Goal: Task Accomplishment & Management: Complete application form

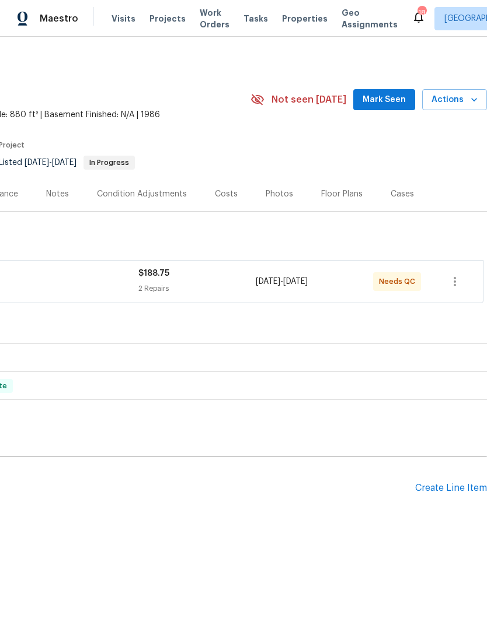
scroll to position [0, 173]
click at [445, 485] on div "Create Line Item" at bounding box center [451, 488] width 72 height 11
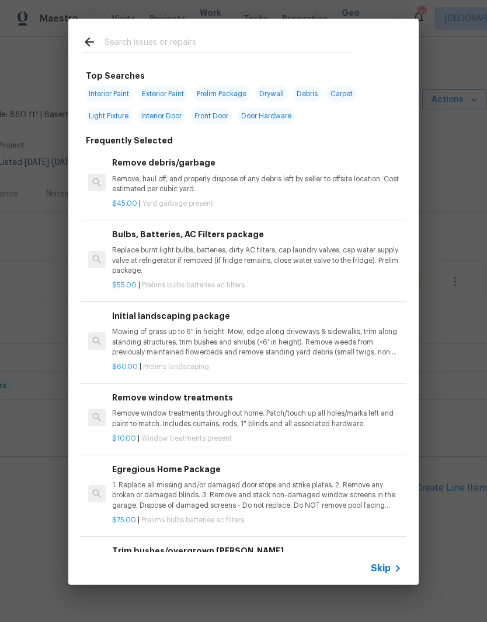
click at [160, 40] on input "text" at bounding box center [227, 44] width 247 height 18
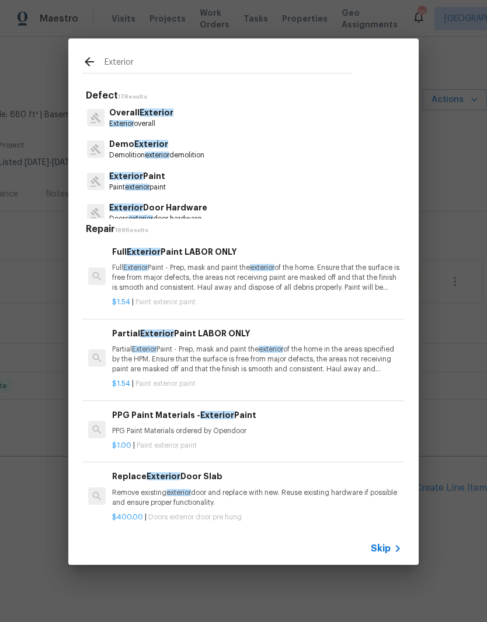
type input "Exterior"
click at [201, 117] on div "Overall Exterior Exterior overall" at bounding box center [243, 118] width 322 height 32
click at [181, 120] on div "Overall Exterior Exterior overall" at bounding box center [243, 118] width 322 height 32
click at [144, 117] on span "Exterior" at bounding box center [156, 113] width 34 height 8
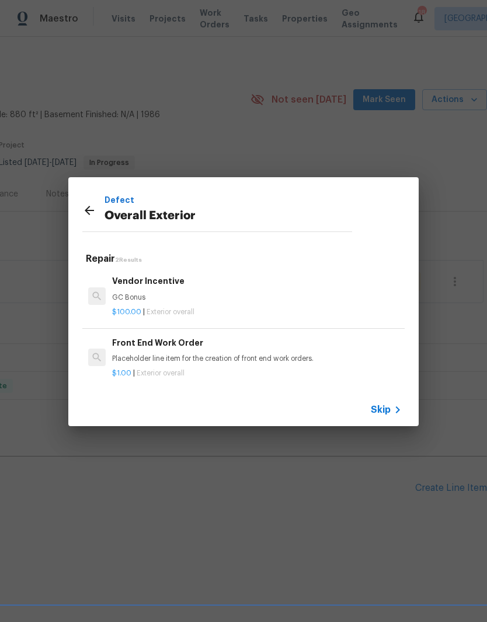
click at [89, 213] on icon at bounding box center [89, 211] width 14 height 14
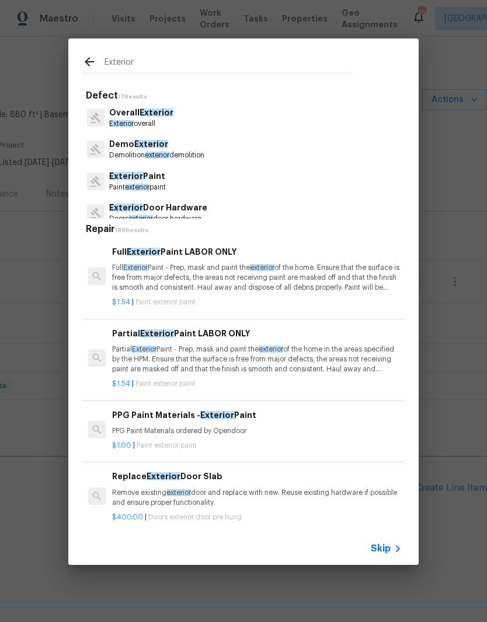
click at [91, 207] on icon at bounding box center [96, 213] width 12 height 12
click at [145, 61] on input "Exterior" at bounding box center [227, 64] width 247 height 18
type input "E"
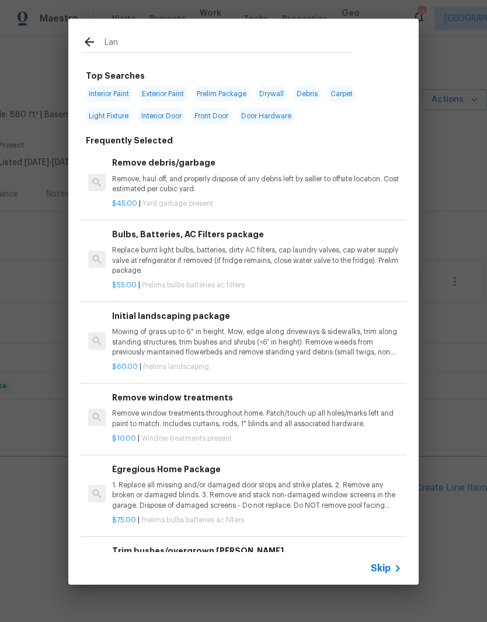
type input "Land"
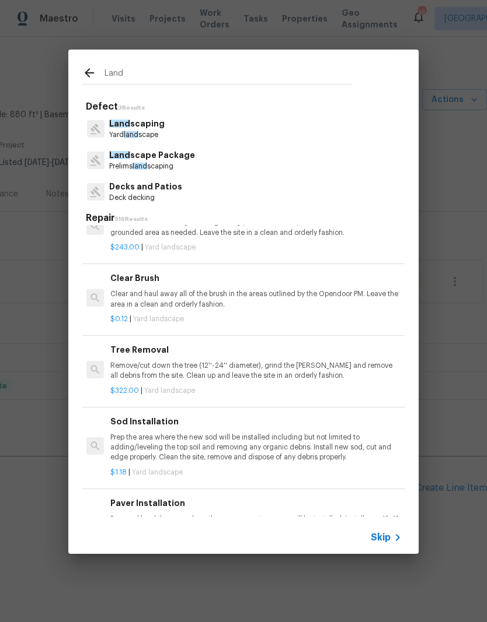
scroll to position [554, 2]
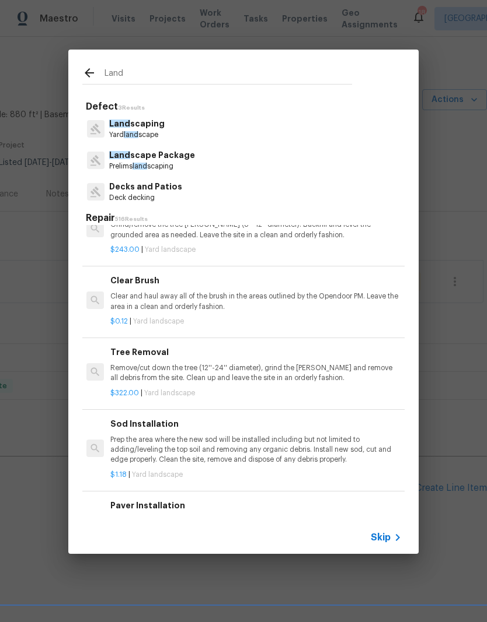
click at [169, 292] on p "Clear and haul away all of the brush in the areas outlined by the Opendoor PM. …" at bounding box center [254, 302] width 289 height 20
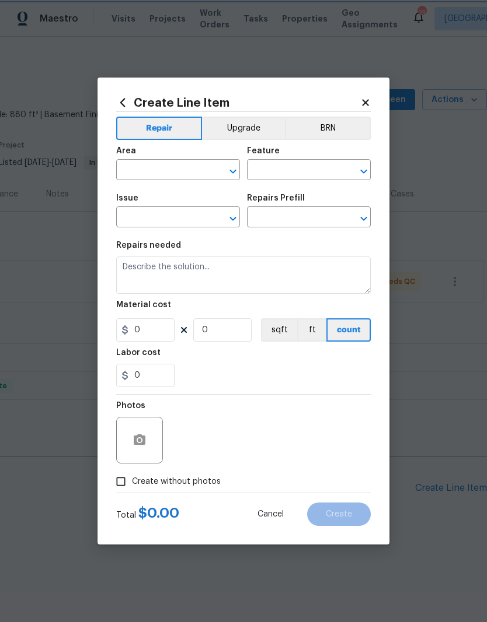
type input "Landscaping"
type textarea "Clear and haul away all of the brush in the areas outlined by the Opendoor PM. …"
type input "1"
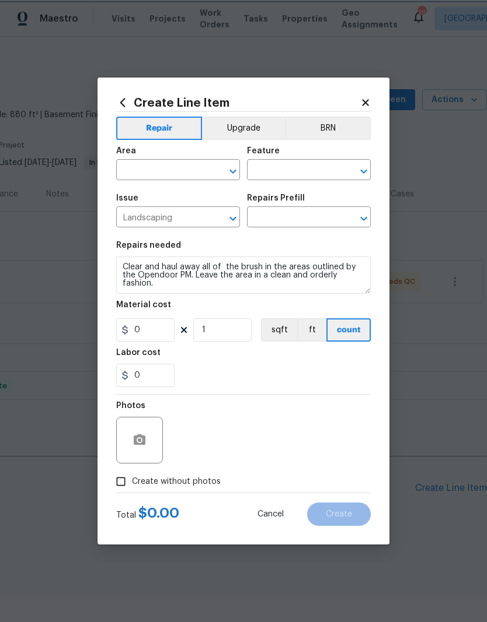
type input "Clear Brush $0.12"
type input "0.12"
click at [150, 169] on input "text" at bounding box center [161, 171] width 91 height 18
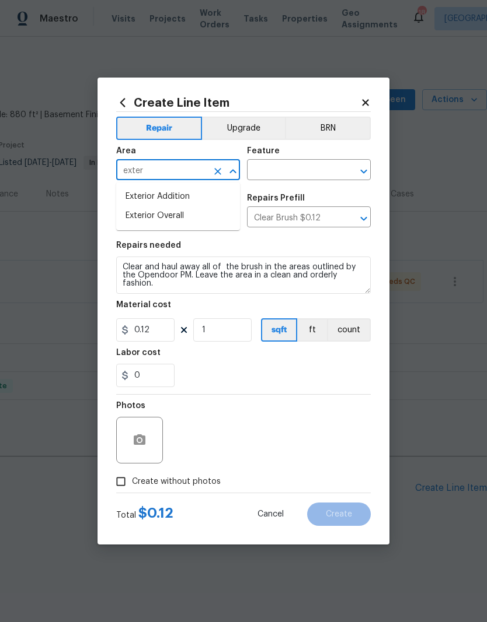
click at [169, 214] on li "Exterior Overall" at bounding box center [178, 216] width 124 height 19
type input "Exterior Overall"
click at [279, 164] on input "text" at bounding box center [292, 171] width 91 height 18
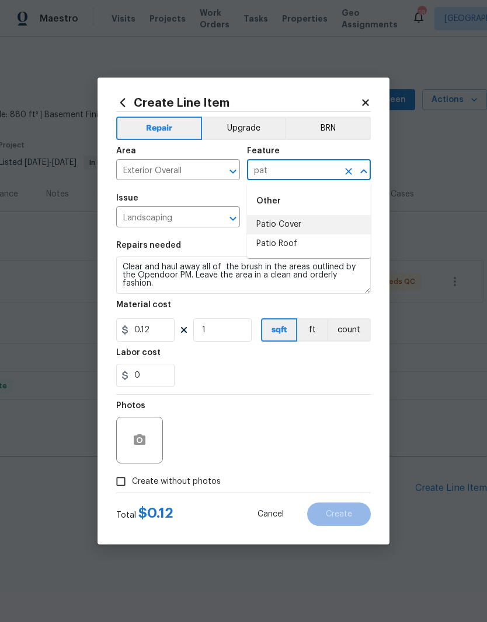
click at [290, 228] on li "Patio Cover" at bounding box center [309, 224] width 124 height 19
type input "Patio Cover"
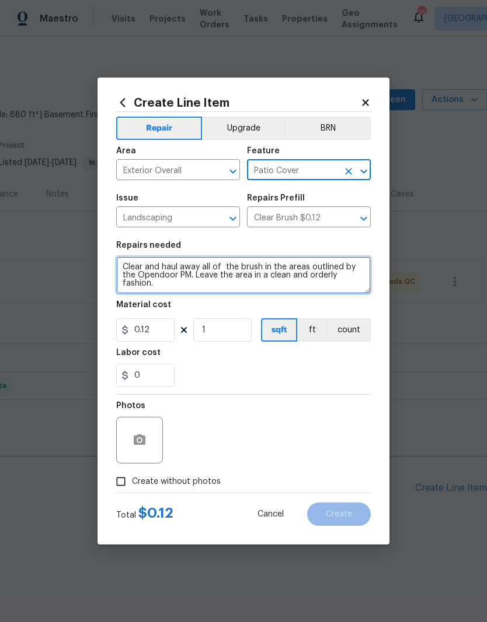
click at [185, 285] on textarea "Clear and haul away all of the brush in the areas outlined by the Opendoor PM. …" at bounding box center [243, 275] width 254 height 37
click at [169, 291] on textarea "Clear and haul away all of the brush in the areas outlined by the Opendoor PM. …" at bounding box center [243, 275] width 254 height 37
click at [168, 291] on textarea "Clear and haul away all of the brush in the areas outlined by the Opendoor PM. …" at bounding box center [243, 275] width 254 height 37
click at [177, 287] on textarea "Clear and haul away all of the brush in the areas outlined by the Opendoor PM. …" at bounding box center [243, 275] width 254 height 37
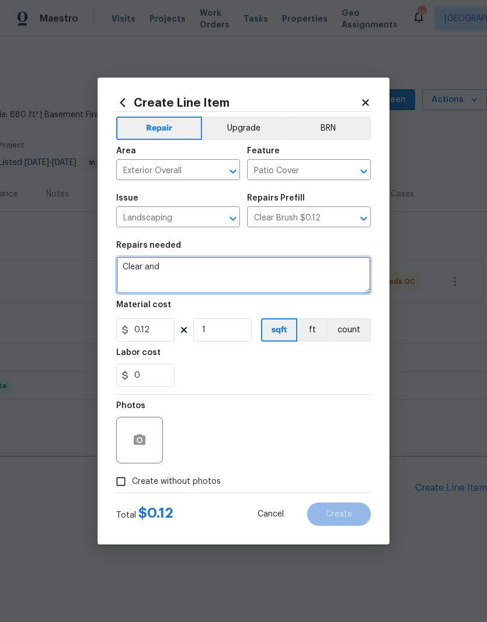
type textarea "Clear"
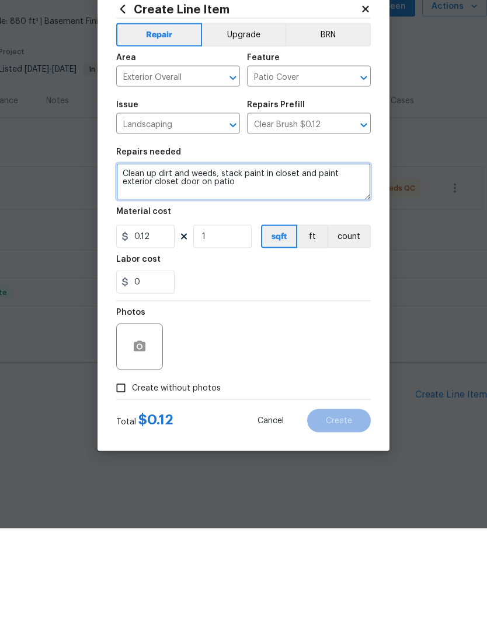
type textarea "Clean up dirt and weeds, stack paint in closet and paint exterior closet door o…"
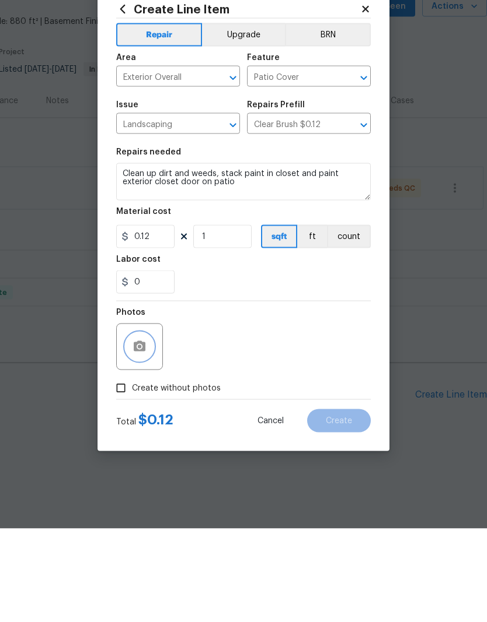
click at [144, 435] on icon "button" at bounding box center [140, 440] width 12 height 11
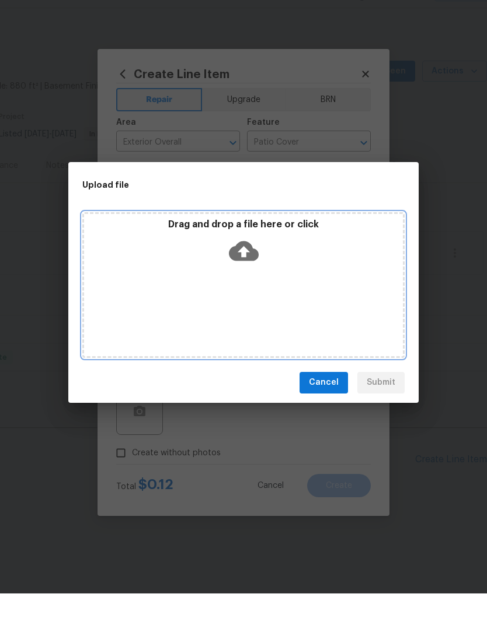
click at [247, 270] on icon at bounding box center [244, 280] width 30 height 20
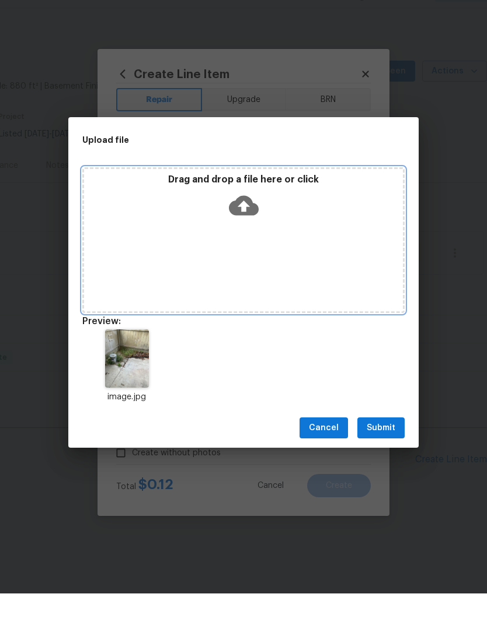
click at [241, 225] on icon at bounding box center [244, 235] width 30 height 20
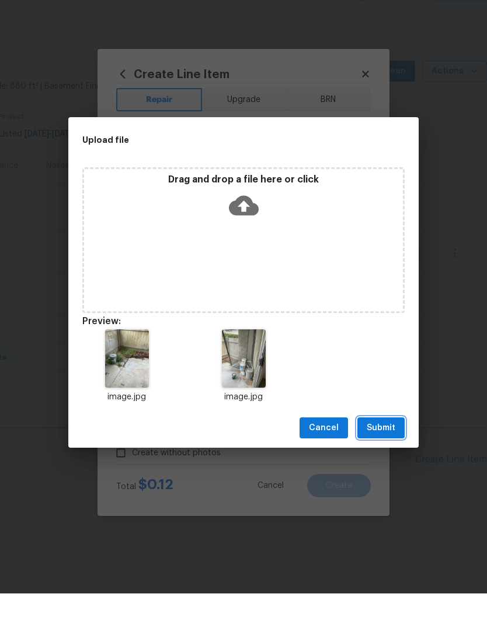
click at [391, 450] on span "Submit" at bounding box center [380, 457] width 29 height 15
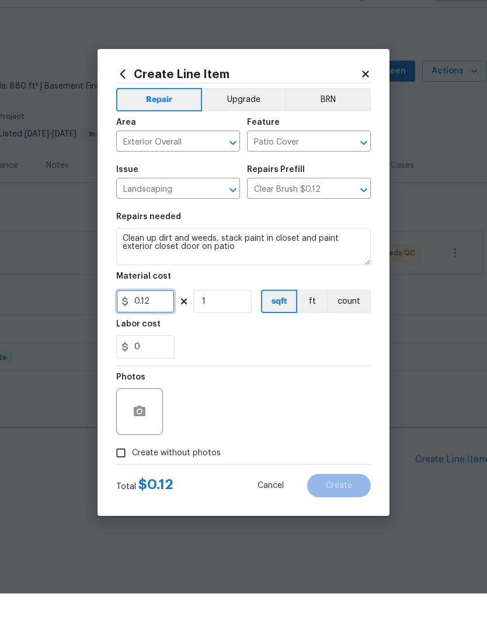
click at [159, 319] on input "0.12" at bounding box center [145, 330] width 58 height 23
click at [165, 319] on input "0.12" at bounding box center [145, 330] width 58 height 23
click at [146, 319] on input "0.12" at bounding box center [145, 330] width 58 height 23
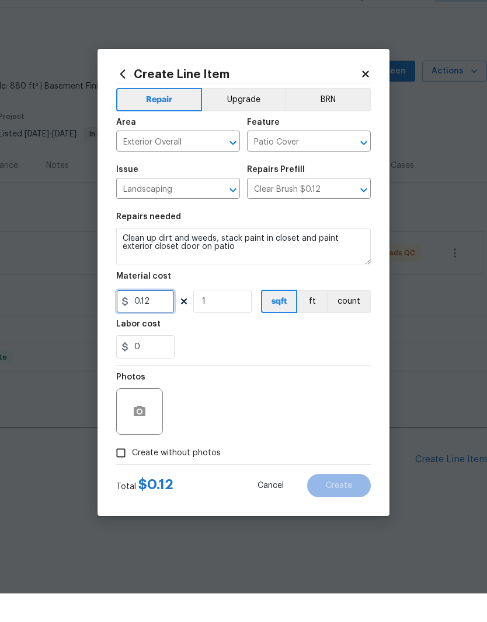
click at [158, 319] on input "0.12" at bounding box center [145, 330] width 58 height 23
type input "175"
click at [254, 364] on div "0" at bounding box center [243, 375] width 254 height 23
click at [134, 435] on icon "button" at bounding box center [140, 440] width 12 height 11
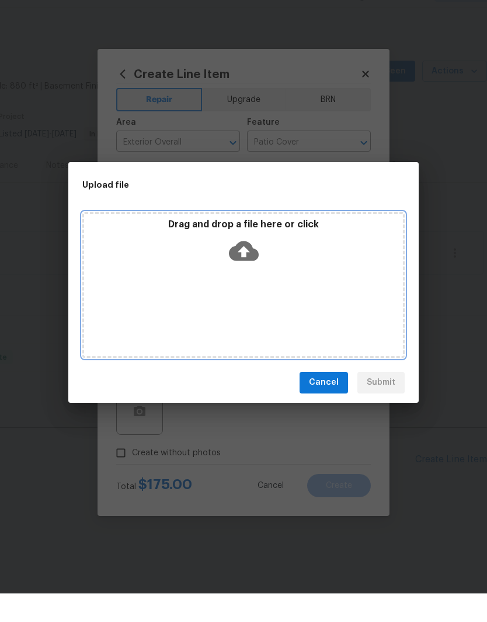
click at [249, 270] on icon at bounding box center [244, 280] width 30 height 20
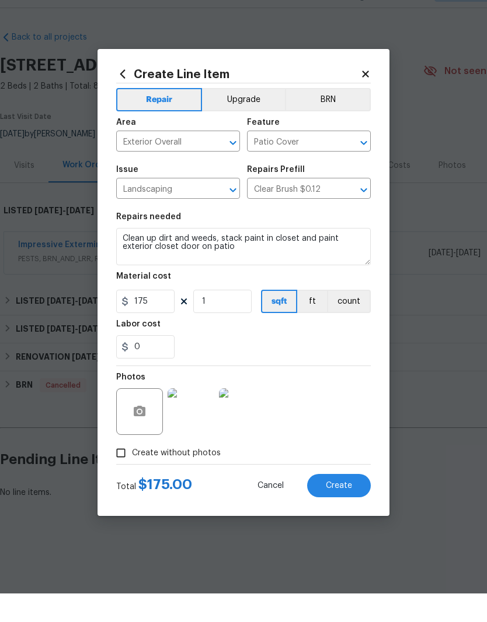
scroll to position [0, 173]
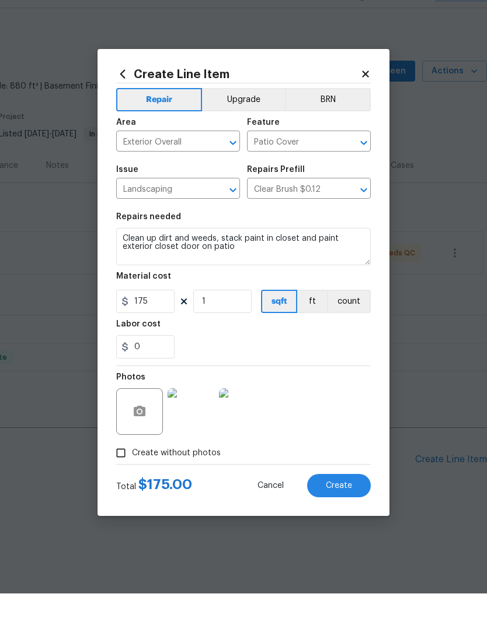
click at [341, 503] on button "Create" at bounding box center [339, 514] width 64 height 23
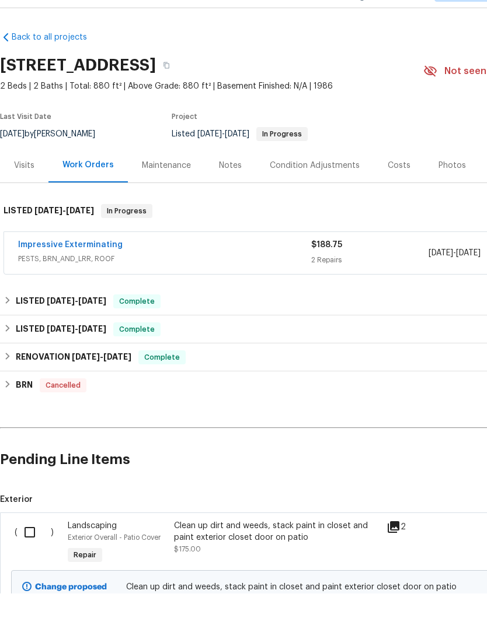
scroll to position [0, 0]
click at [23, 549] on input "checkbox" at bounding box center [34, 561] width 33 height 25
checkbox input "true"
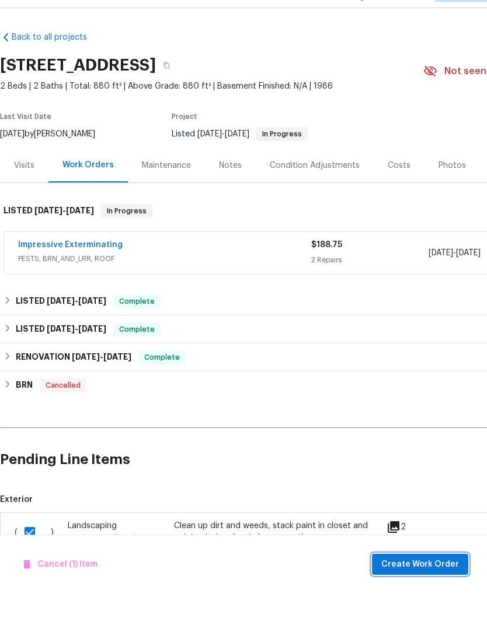
click at [419, 586] on span "Create Work Order" at bounding box center [420, 593] width 78 height 15
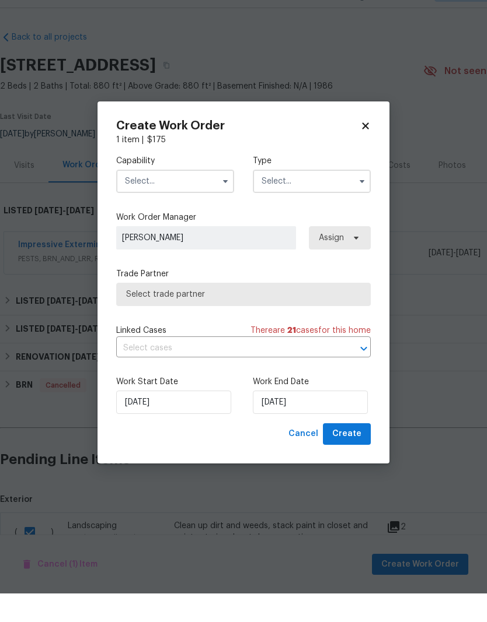
click at [215, 198] on input "text" at bounding box center [175, 209] width 118 height 23
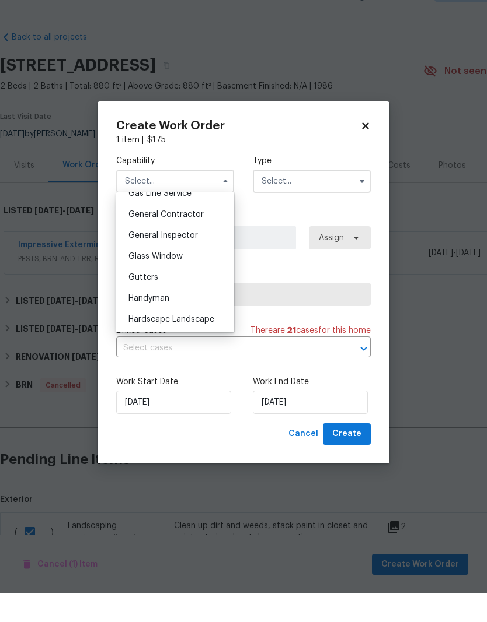
scroll to position [556, 0]
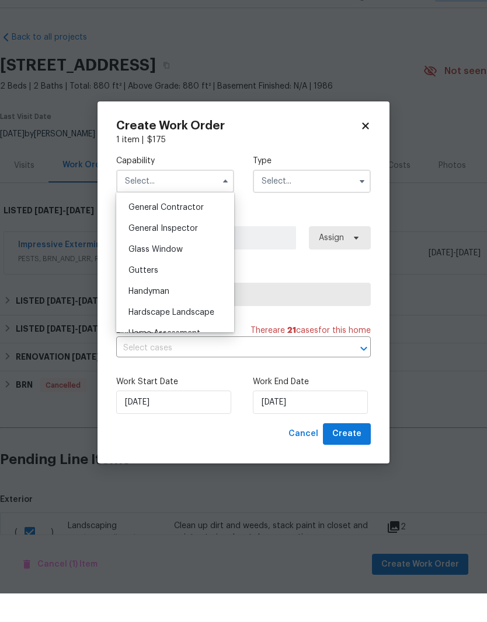
click at [167, 316] on span "Handyman" at bounding box center [148, 320] width 41 height 8
type input "Handyman"
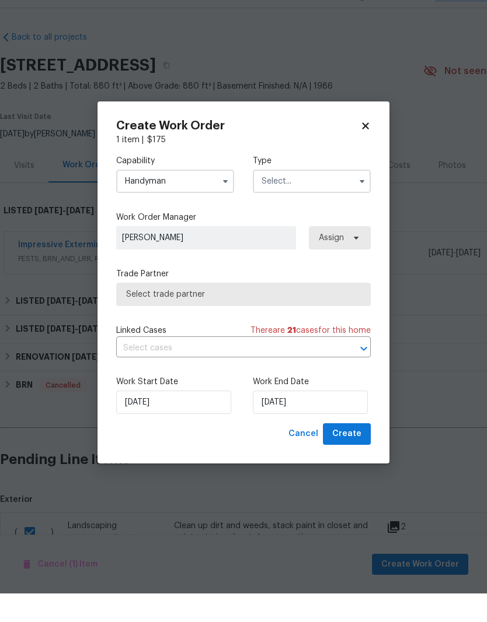
click at [328, 198] on input "text" at bounding box center [312, 209] width 118 height 23
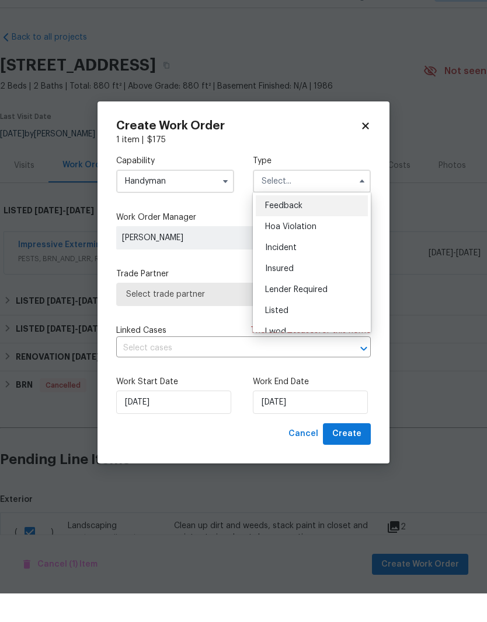
click at [286, 329] on div "Listed" at bounding box center [312, 339] width 112 height 21
type input "Listed"
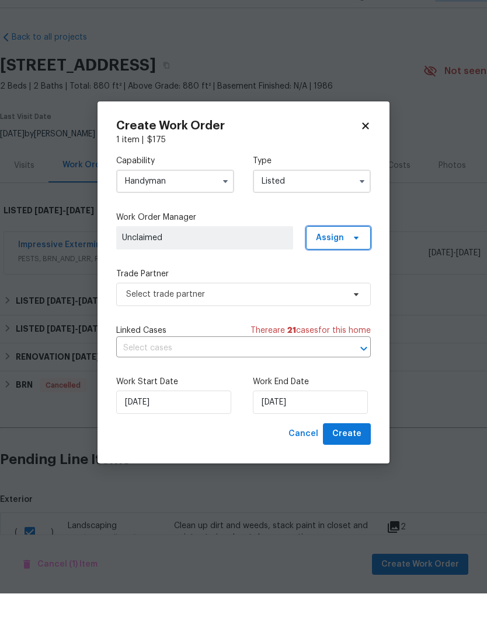
click at [362, 255] on span "Assign" at bounding box center [338, 266] width 65 height 23
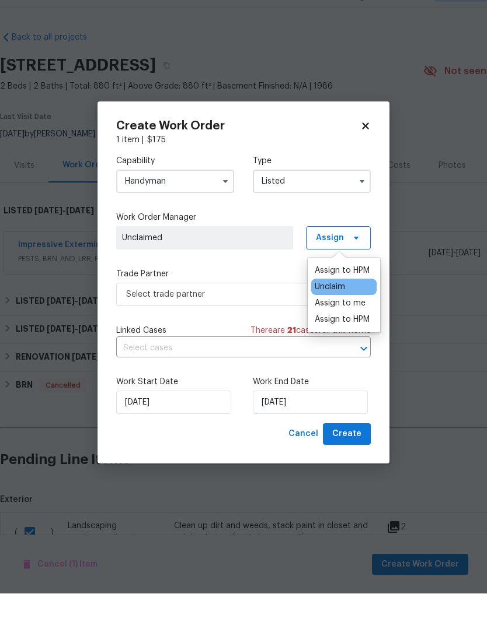
click at [352, 293] on div "Assign to HPM" at bounding box center [341, 299] width 55 height 12
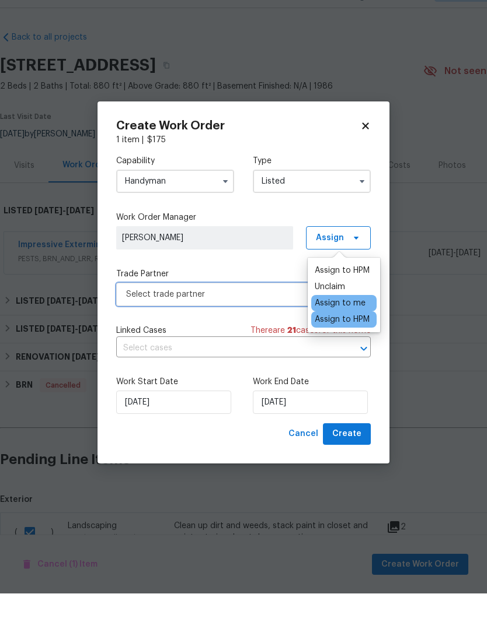
click at [254, 317] on span "Select trade partner" at bounding box center [235, 323] width 218 height 12
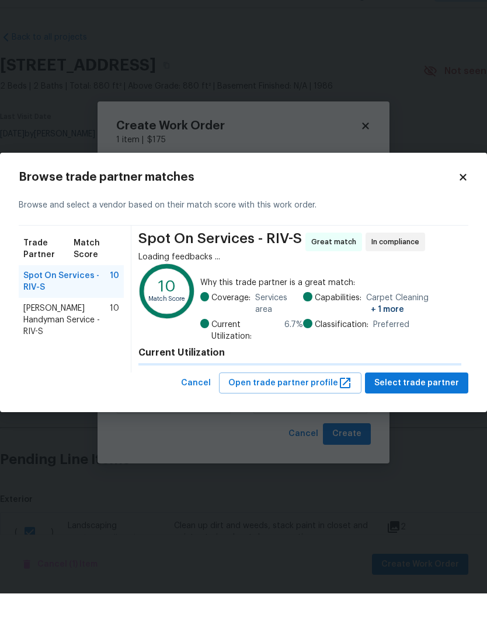
click at [268, 376] on h4 "Current Utilization" at bounding box center [299, 382] width 323 height 12
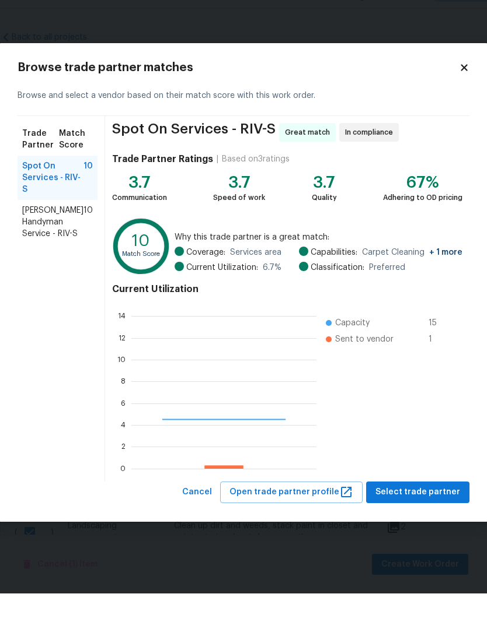
scroll to position [163, 185]
click at [53, 233] on span "Mehle's Handyman Service - RIV-S" at bounding box center [52, 250] width 61 height 35
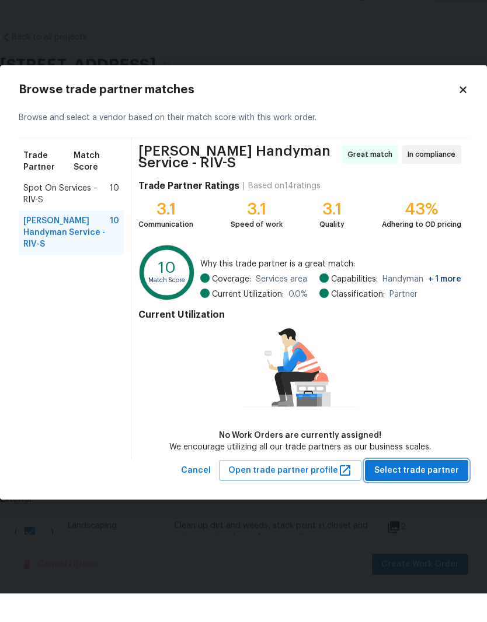
click at [424, 492] on span "Select trade partner" at bounding box center [416, 499] width 85 height 15
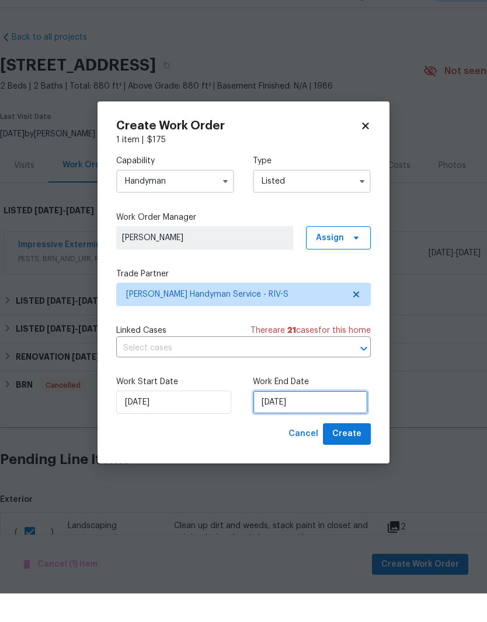
click at [282, 419] on input "9/19/2025" at bounding box center [310, 430] width 115 height 23
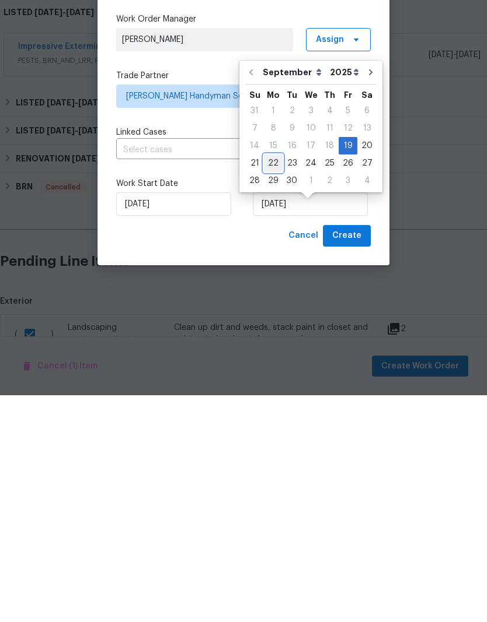
click at [274, 382] on div "22" at bounding box center [273, 390] width 19 height 16
type input "9/22/2025"
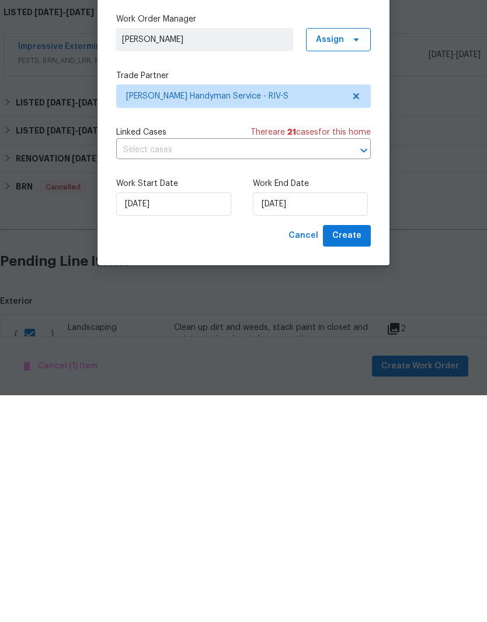
scroll to position [44, 0]
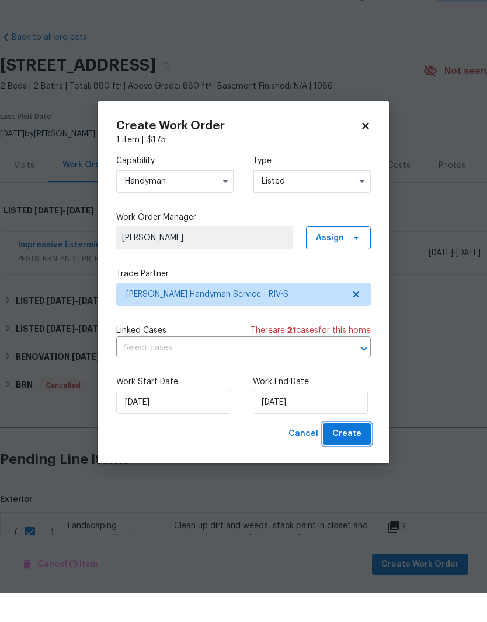
click at [361, 456] on span "Create" at bounding box center [346, 463] width 29 height 15
checkbox input "false"
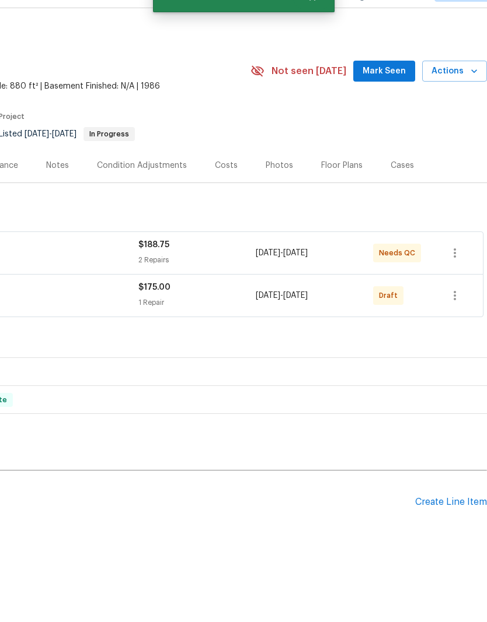
scroll to position [0, 173]
click at [459, 317] on icon "button" at bounding box center [454, 324] width 14 height 14
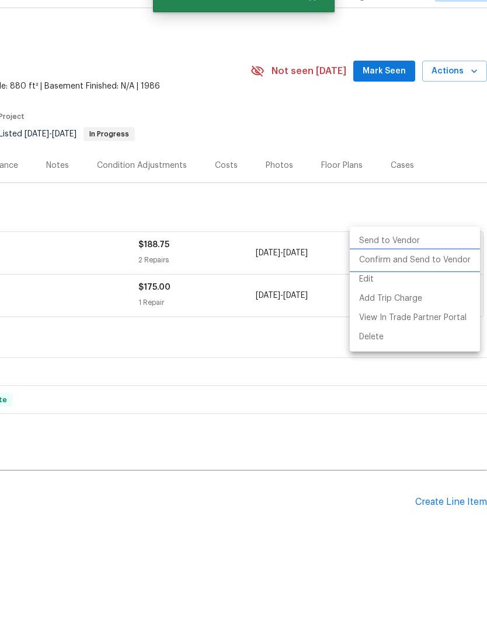
click at [421, 279] on li "Confirm and Send to Vendor" at bounding box center [414, 288] width 130 height 19
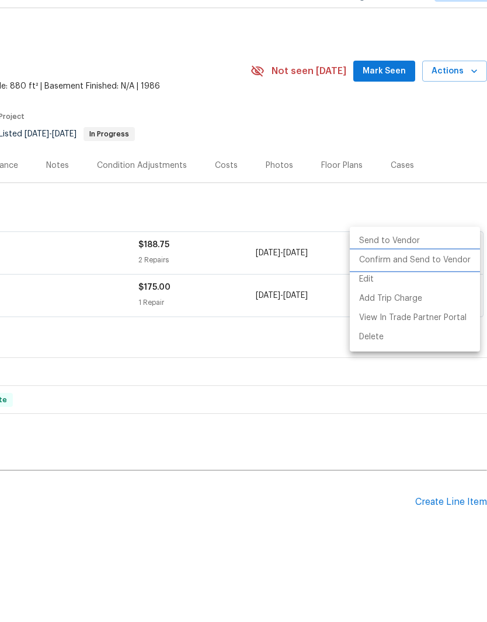
click at [378, 279] on li "Confirm and Send to Vendor" at bounding box center [414, 288] width 130 height 19
click at [311, 474] on div at bounding box center [243, 311] width 487 height 622
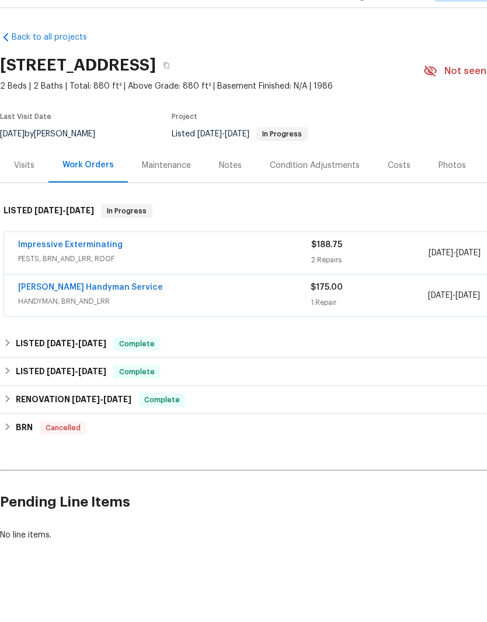
scroll to position [0, 0]
click at [75, 312] on link "Mehle's Handyman Service" at bounding box center [90, 316] width 145 height 8
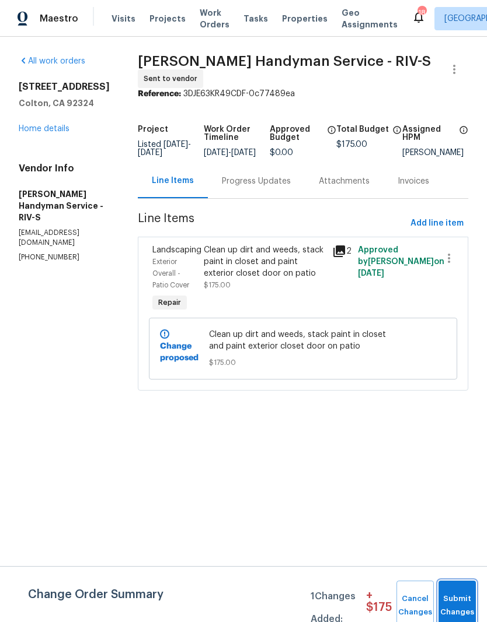
click at [457, 606] on span "Submit Changes" at bounding box center [457, 606] width 26 height 27
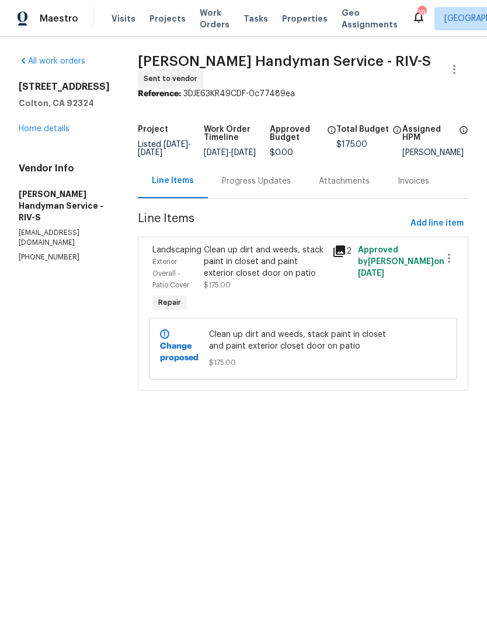
click at [40, 133] on link "Home details" at bounding box center [44, 129] width 51 height 8
